Goal: Transaction & Acquisition: Purchase product/service

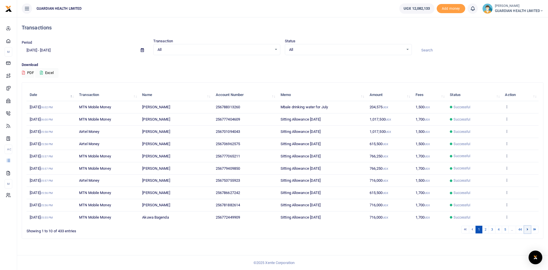
click at [527, 228] on icon at bounding box center [528, 229] width 2 height 3
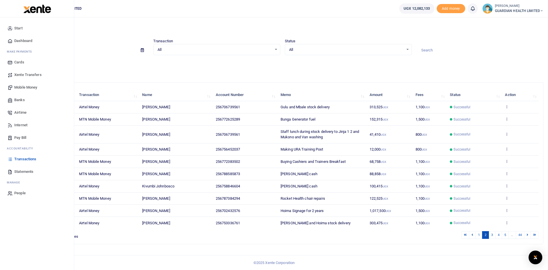
click at [31, 85] on span "Mobile Money" at bounding box center [25, 88] width 23 height 6
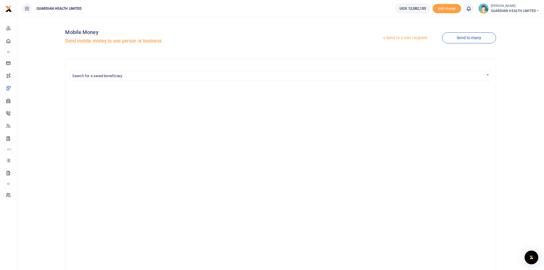
click at [411, 37] on link "Send to a new recipient" at bounding box center [405, 38] width 75 height 10
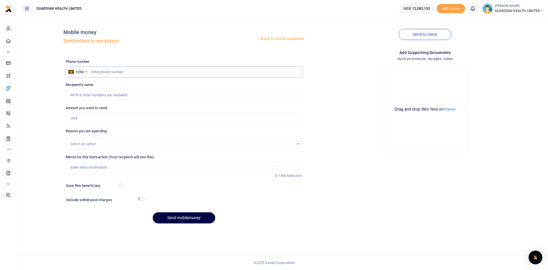
click at [121, 71] on input "text" at bounding box center [184, 72] width 237 height 11
type input "785946515"
type input "Job Masaba"
type input "785946515"
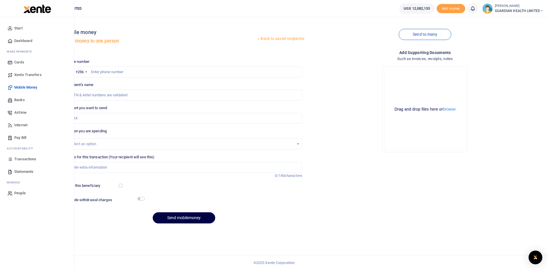
click at [30, 40] on span "Dashboard" at bounding box center [23, 41] width 18 height 6
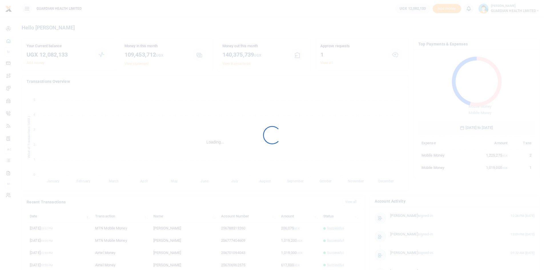
scroll to position [76, 112]
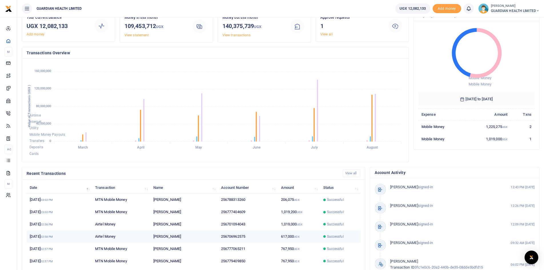
scroll to position [71, 0]
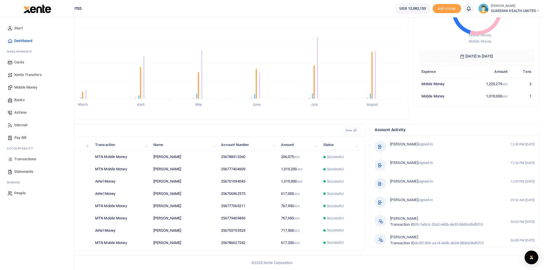
click at [29, 171] on span "Statements" at bounding box center [23, 172] width 19 height 6
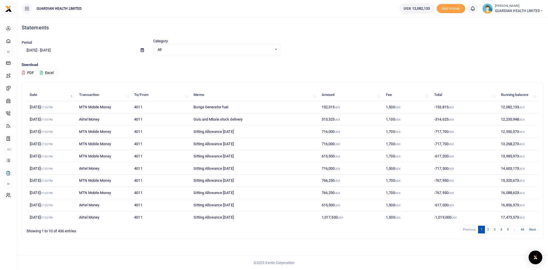
click at [51, 73] on button "Excel" at bounding box center [46, 73] width 23 height 10
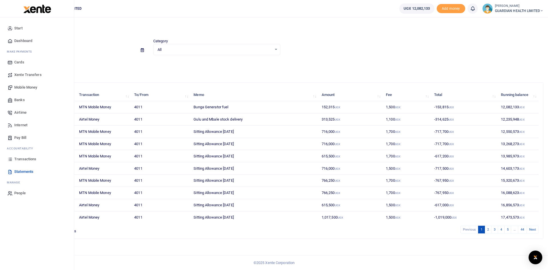
click at [31, 87] on span "Mobile Money" at bounding box center [25, 88] width 23 height 6
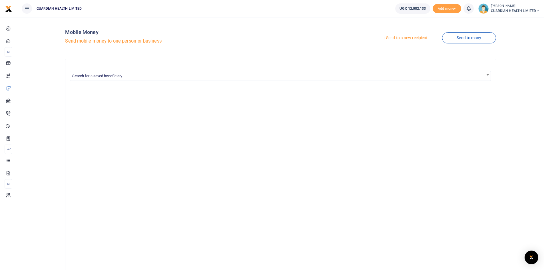
click at [399, 37] on link "Send to a new recipient" at bounding box center [405, 38] width 75 height 10
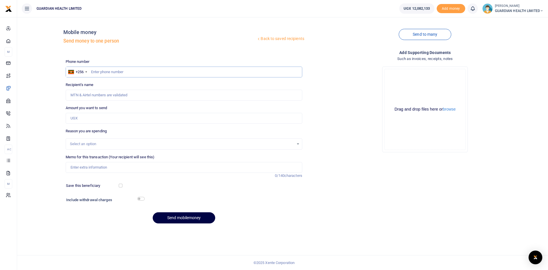
paste input "0782126525"
click at [93, 72] on input "0782126525" at bounding box center [184, 72] width 237 height 11
type input "782126525"
click at [95, 115] on input "Amount you want to send" at bounding box center [184, 118] width 237 height 11
type input "20"
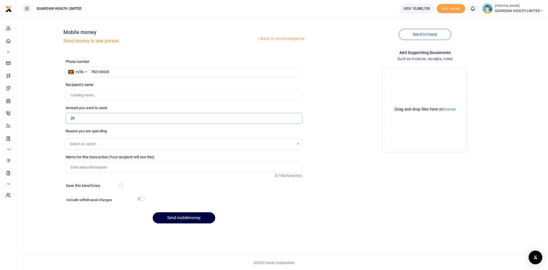
type input "Rogers Kyajja Kivumbi"
type input "2,000,000"
click at [102, 145] on div "Select an option" at bounding box center [182, 144] width 224 height 6
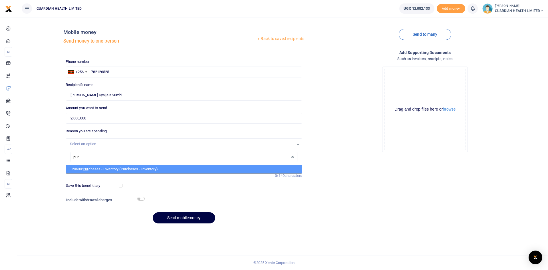
type input "purc"
drag, startPoint x: 110, startPoint y: 168, endPoint x: 104, endPoint y: 163, distance: 8.5
click at [109, 168] on li "20630: Purc hases - Inventory (Purchases - Inventory)" at bounding box center [184, 169] width 236 height 9
select select "5402"
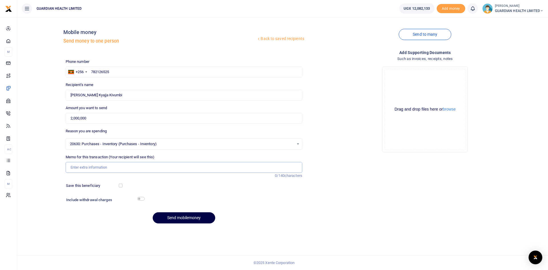
click at [99, 167] on input "Memo for this transaction (Your recipient will see this)" at bounding box center [184, 167] width 237 height 11
type input "Kikuubo Cash purchases"
click at [172, 217] on button "Send mobilemoney" at bounding box center [184, 217] width 63 height 11
paste input "0788585873"
click at [94, 72] on input "0788585873" at bounding box center [184, 72] width 237 height 11
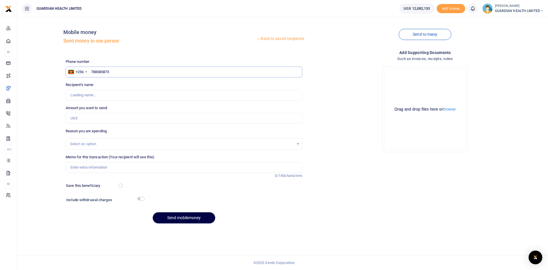
type input "788585873"
click at [97, 118] on input "Amount you want to send" at bounding box center [184, 118] width 237 height 11
type input "6"
type input "Agatha Keitungo"
type input "50,000"
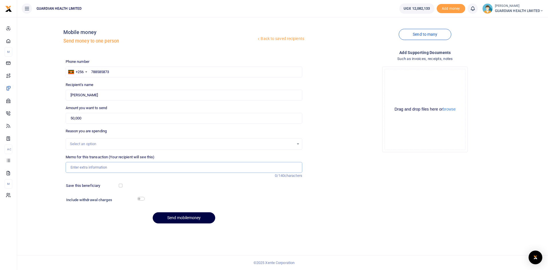
click at [98, 168] on input "Memo for this transaction (Your recipient will see this)" at bounding box center [184, 167] width 237 height 11
type input "water and Garbage for August"
click at [119, 185] on div "Save this beneficiary" at bounding box center [93, 186] width 58 height 6
click at [122, 185] on input "checkbox" at bounding box center [121, 186] width 4 height 4
checkbox input "true"
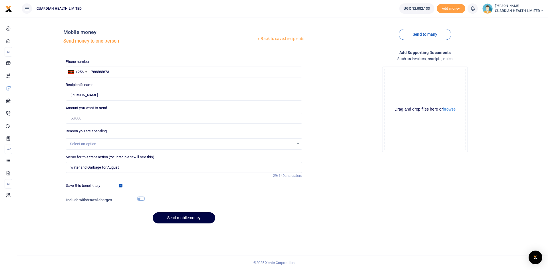
click at [141, 199] on input "checkbox" at bounding box center [140, 199] width 7 height 4
checkbox input "true"
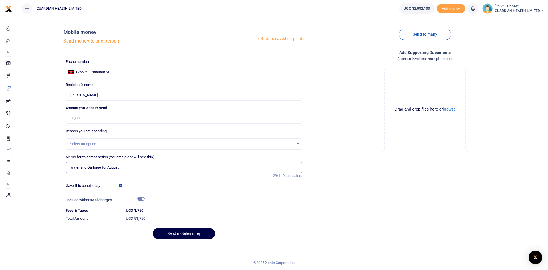
click at [135, 169] on input "water and Garbage for August" at bounding box center [184, 167] width 237 height 11
type input "water and Garbage for August for Najjera"
click at [153, 228] on button "Send mobilemoney" at bounding box center [184, 233] width 63 height 11
click at [173, 232] on button "Send mobilemoney" at bounding box center [184, 233] width 63 height 11
drag, startPoint x: 122, startPoint y: 72, endPoint x: 73, endPoint y: 72, distance: 48.8
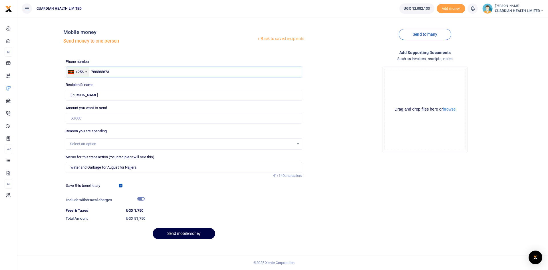
click at [73, 72] on div "+256 Uganda +256 788585873" at bounding box center [184, 72] width 237 height 11
type input "788585873"
click at [153, 228] on button "Send mobilemoney" at bounding box center [184, 233] width 63 height 11
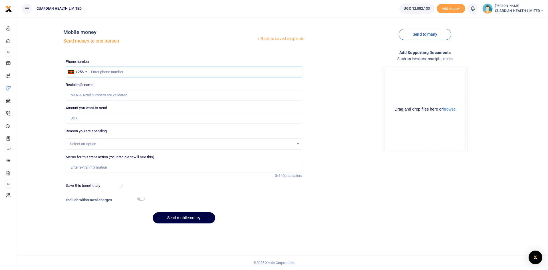
paste input "0780527020"
click at [93, 73] on input "0780527020" at bounding box center [184, 72] width 237 height 11
type input "780527020"
click at [94, 119] on input "Amount you want to send" at bounding box center [184, 118] width 237 height 11
type input "12"
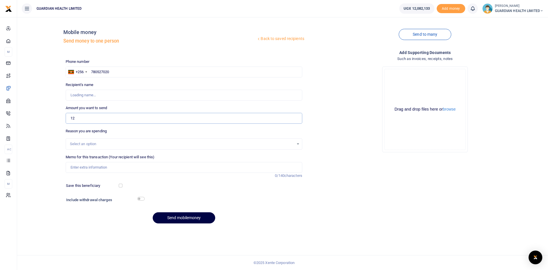
type input "Robine Jenneth Lakot"
type input "126,000"
click at [87, 164] on input "Memo for this transaction (Your recipient will see this)" at bounding box center [184, 167] width 237 height 11
type input "D"
click at [122, 170] on input "Gulu Drinking water for July" at bounding box center [184, 167] width 237 height 11
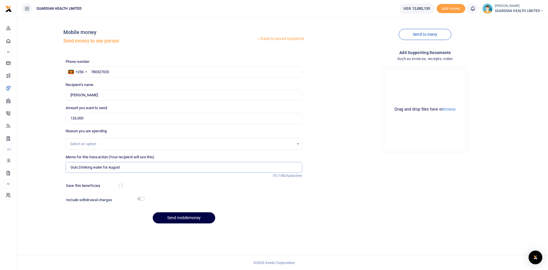
type input "Gulu Drinking water for August"
click at [122, 186] on input "checkbox" at bounding box center [121, 186] width 4 height 4
checkbox input "true"
click at [141, 198] on input "checkbox" at bounding box center [140, 199] width 7 height 4
checkbox input "true"
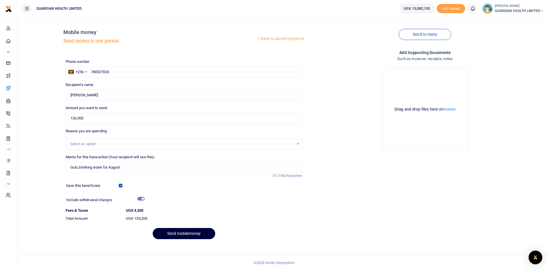
click at [187, 233] on button "Send mobilemoney" at bounding box center [184, 233] width 63 height 11
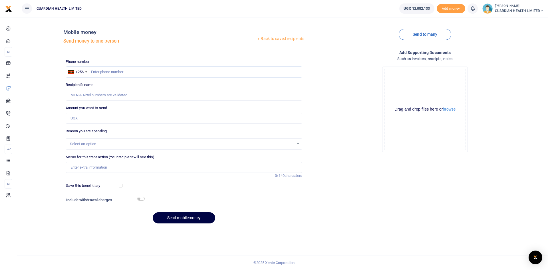
click at [162, 73] on input "text" at bounding box center [184, 72] width 237 height 11
type input "754681558"
type input "[PERSON_NAME]"
type input "7"
type input "754681584"
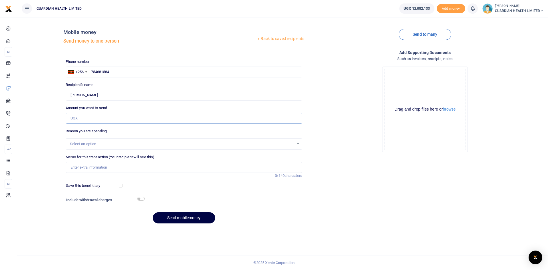
click at [106, 119] on input "Amount you want to send" at bounding box center [184, 118] width 237 height 11
type input "[PERSON_NAME]"
type input "100,800"
click at [93, 144] on div "Select an option" at bounding box center [182, 144] width 224 height 6
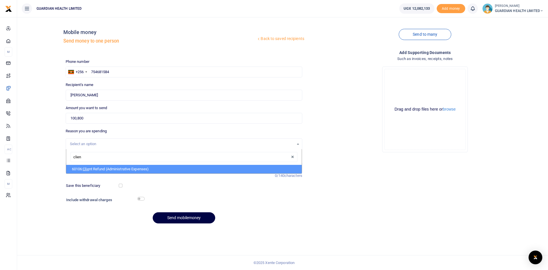
type input "client"
click at [96, 167] on li "60106: Client Refund (Administrative Expenses)" at bounding box center [184, 169] width 236 height 9
select select "5411"
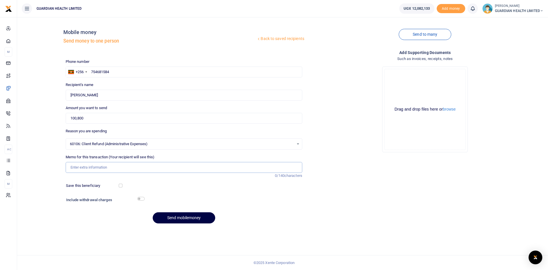
click at [98, 164] on input "Memo for this transaction (Your recipient will see this)" at bounding box center [184, 167] width 237 height 11
click at [81, 167] on input "Jinja 1 Client refund" at bounding box center [184, 167] width 237 height 11
type input "Jinja 2 Client refund"
click at [191, 220] on button "Send mobilemoney" at bounding box center [184, 217] width 63 height 11
click at [120, 73] on input "text" at bounding box center [184, 72] width 237 height 11
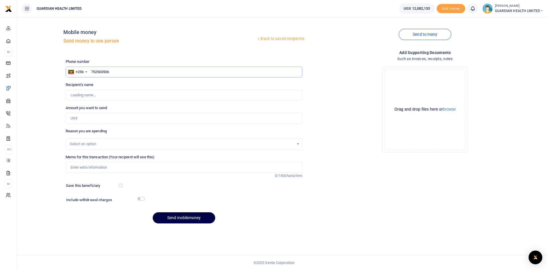
type input "752503506"
click at [117, 119] on input "Amount you want to send" at bounding box center [184, 118] width 237 height 11
type input "1"
type input "[PERSON_NAME]"
type input "14,850"
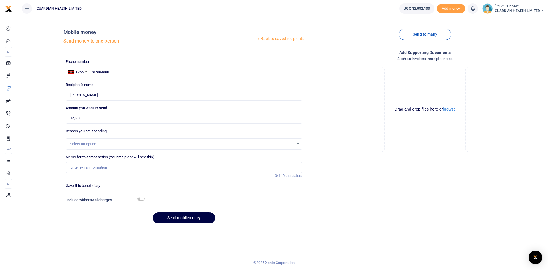
click at [103, 144] on div "Select an option" at bounding box center [182, 144] width 224 height 6
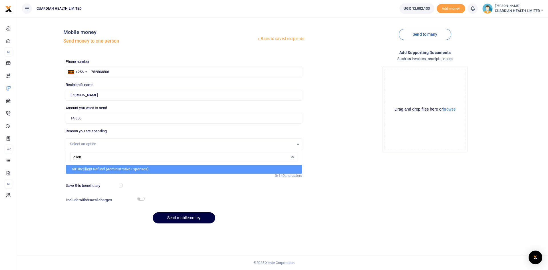
type input "client"
click at [91, 168] on span "Client" at bounding box center [87, 169] width 9 height 4
select select "5411"
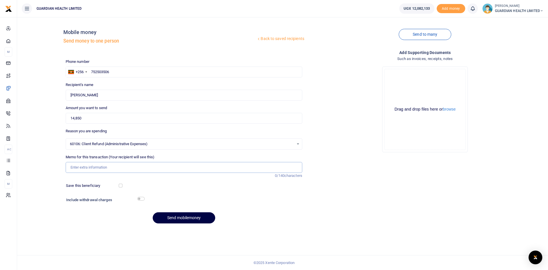
click at [88, 166] on input "Memo for this transaction (Your recipient will see this)" at bounding box center [184, 167] width 237 height 11
type input "Gulu Client Refund"
click at [168, 217] on button "Send mobilemoney" at bounding box center [184, 217] width 63 height 11
click at [123, 71] on input "text" at bounding box center [184, 72] width 237 height 11
type input "705550555"
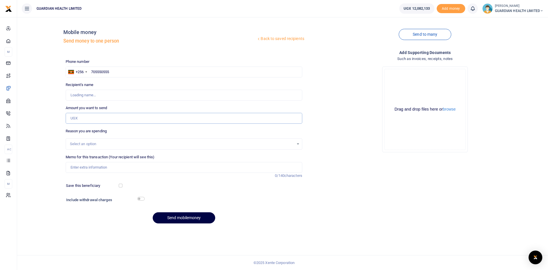
click at [89, 119] on input "Amount you want to send" at bounding box center [184, 118] width 237 height 11
type input "[PERSON_NAME] [PERSON_NAME]"
type input "29,980"
click at [89, 144] on div "Select an option" at bounding box center [182, 144] width 224 height 6
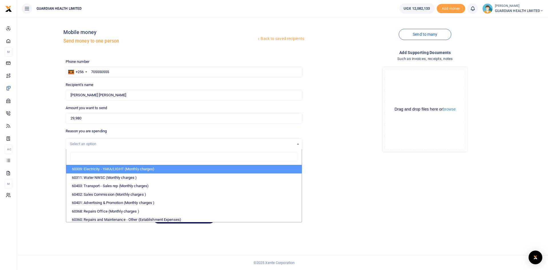
type input "j"
type input "cli"
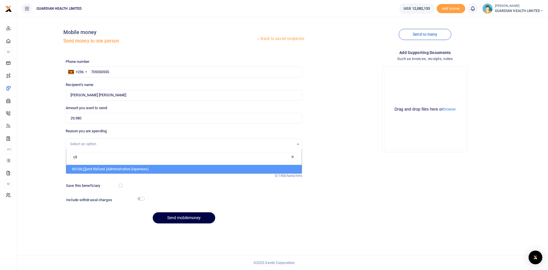
click at [99, 169] on li "60106: Cli ent Refund (Administrative Expenses)" at bounding box center [184, 169] width 236 height 9
select select "5411"
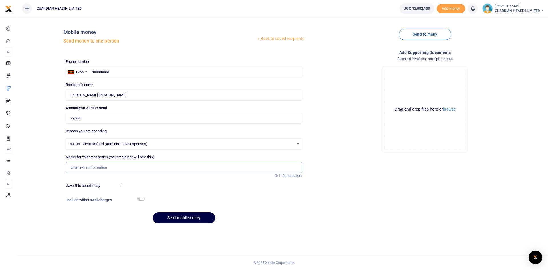
click at [95, 167] on input "Memo for this transaction (Your recipient will see this)" at bounding box center [184, 167] width 237 height 11
type input "Jinja 1 client refund"
click at [167, 218] on button "Send mobilemoney" at bounding box center [184, 217] width 63 height 11
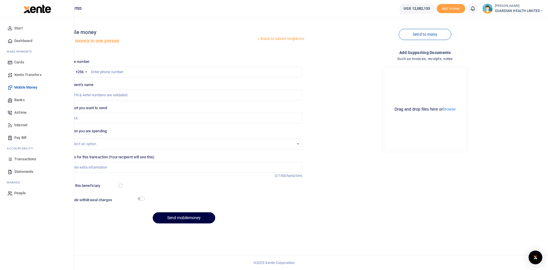
click at [19, 40] on span "Dashboard" at bounding box center [23, 41] width 18 height 6
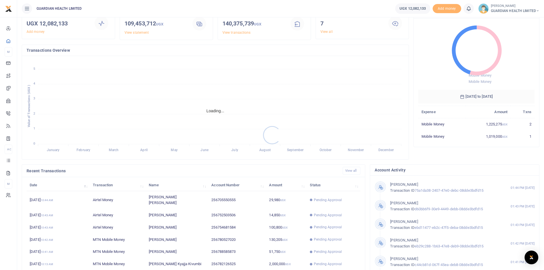
scroll to position [71, 0]
